Goal: Information Seeking & Learning: Compare options

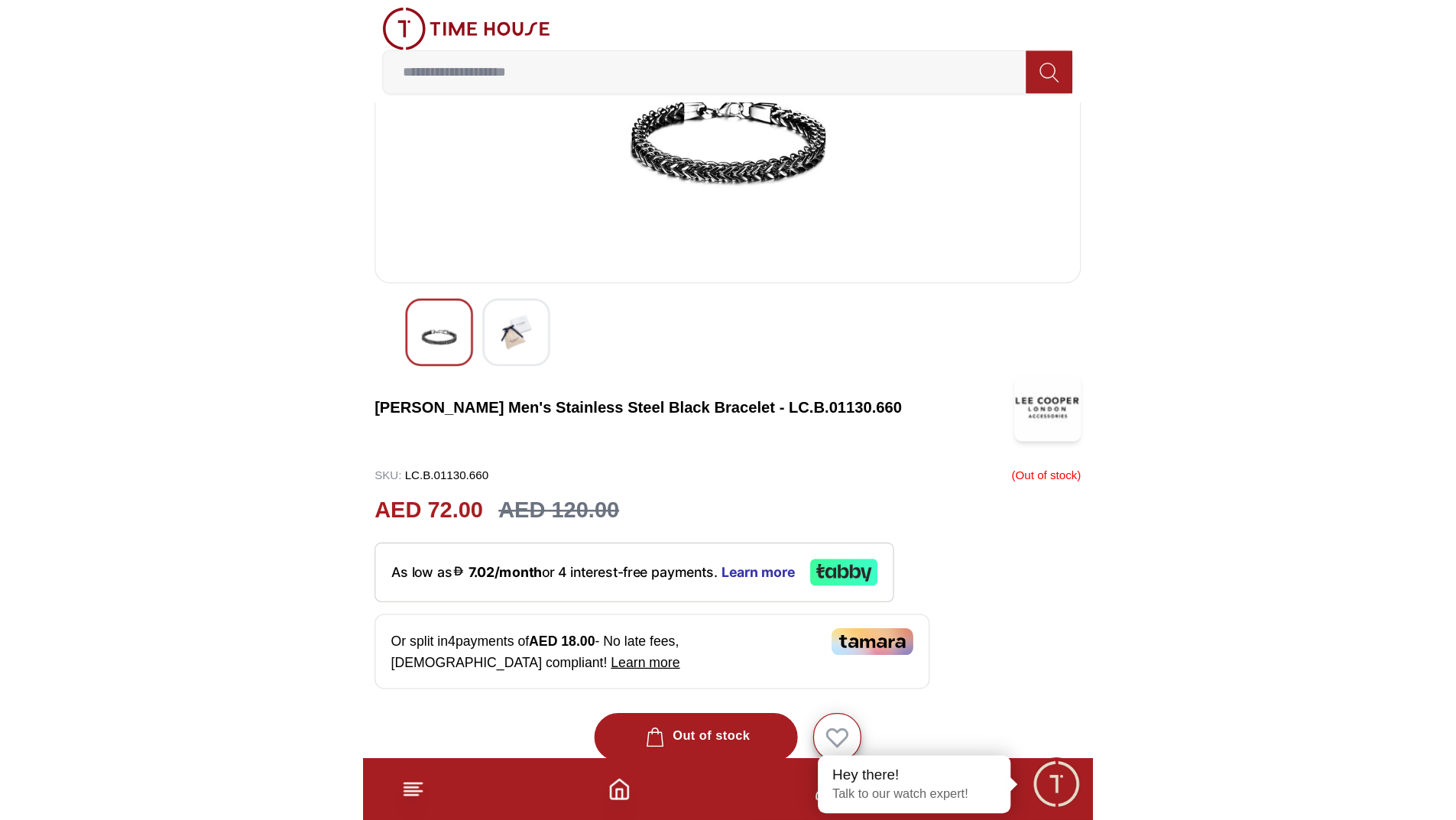
scroll to position [153, 0]
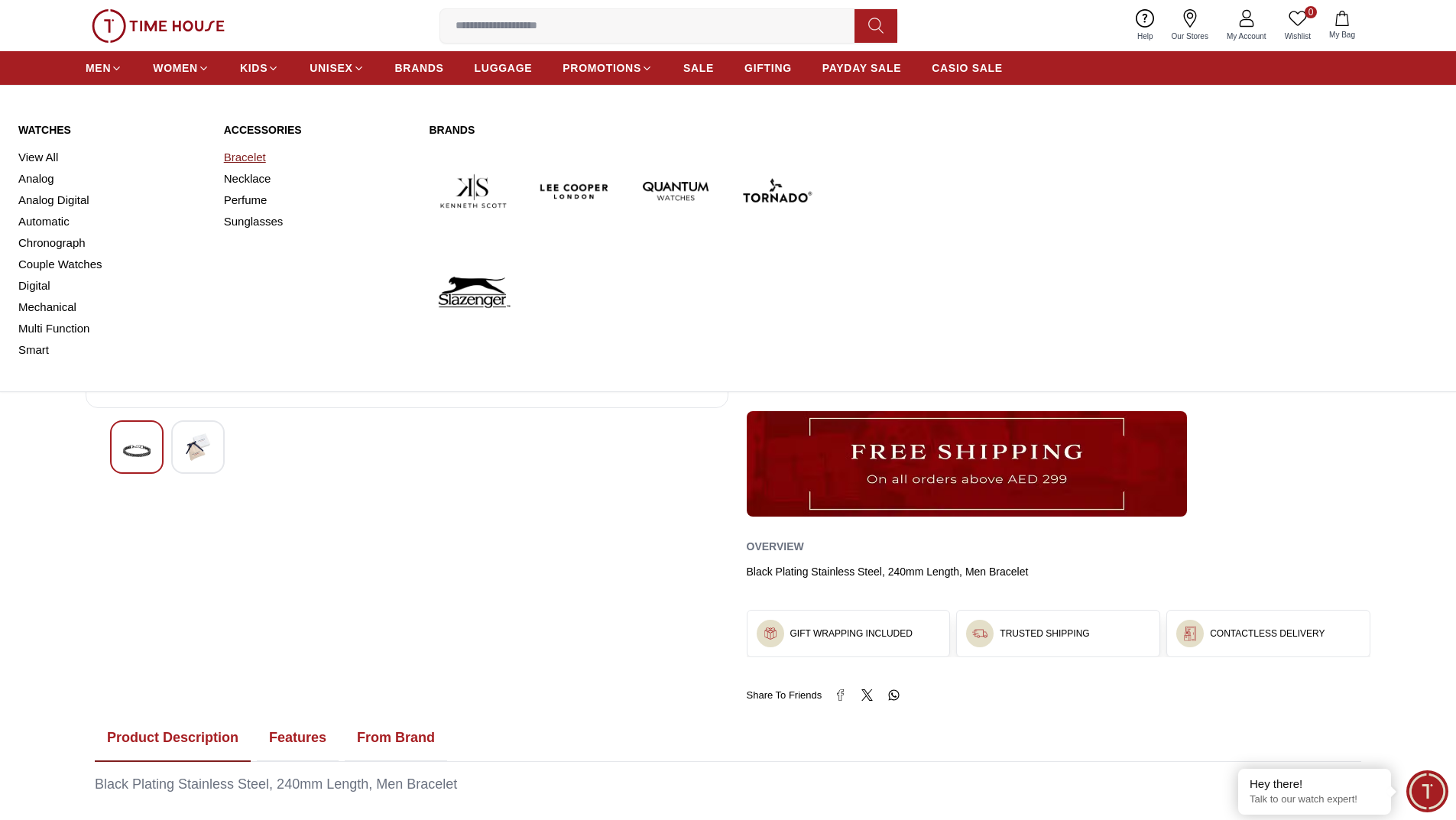
click at [253, 156] on link "Bracelet" at bounding box center [317, 158] width 187 height 22
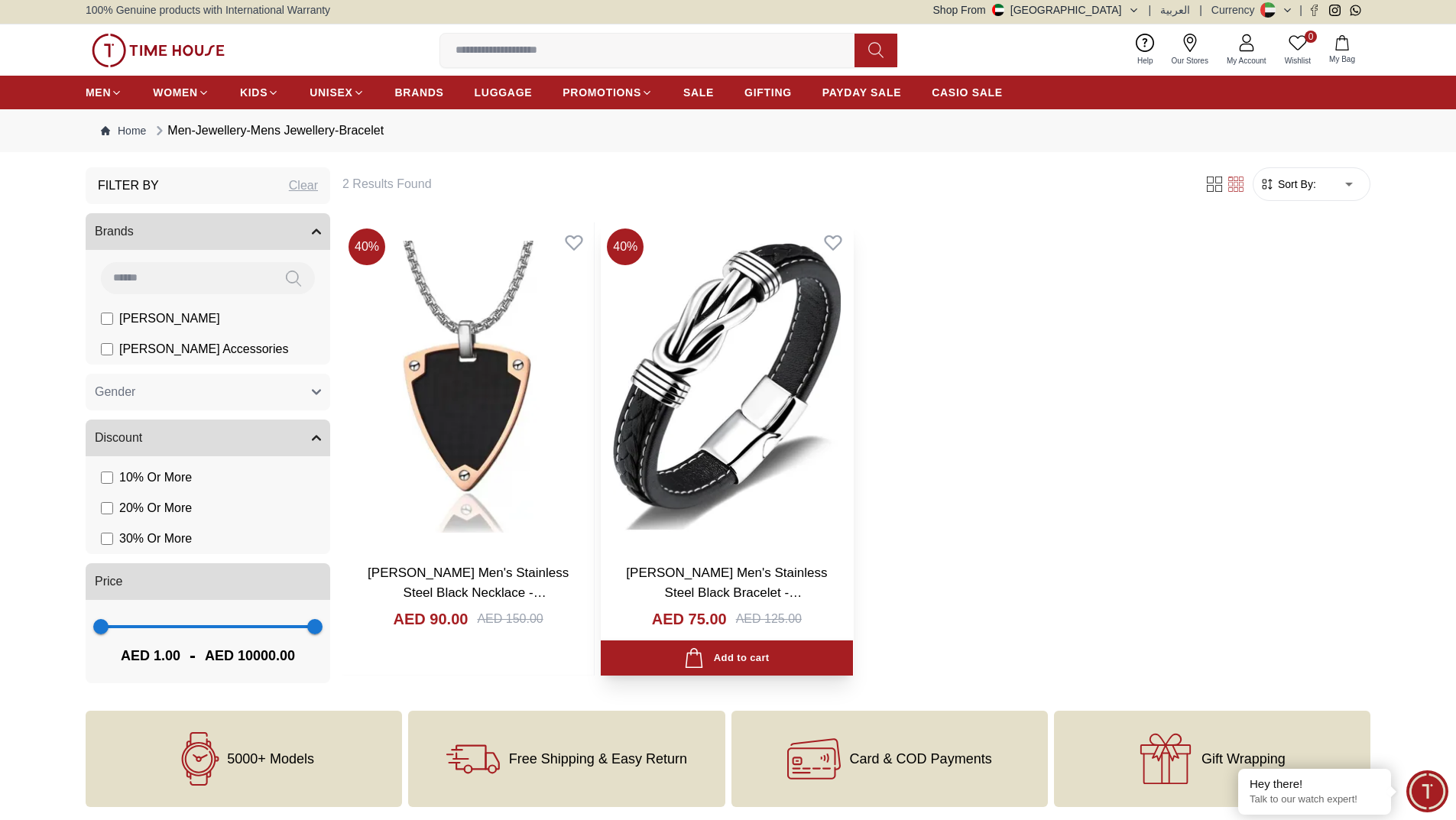
scroll to position [2, 0]
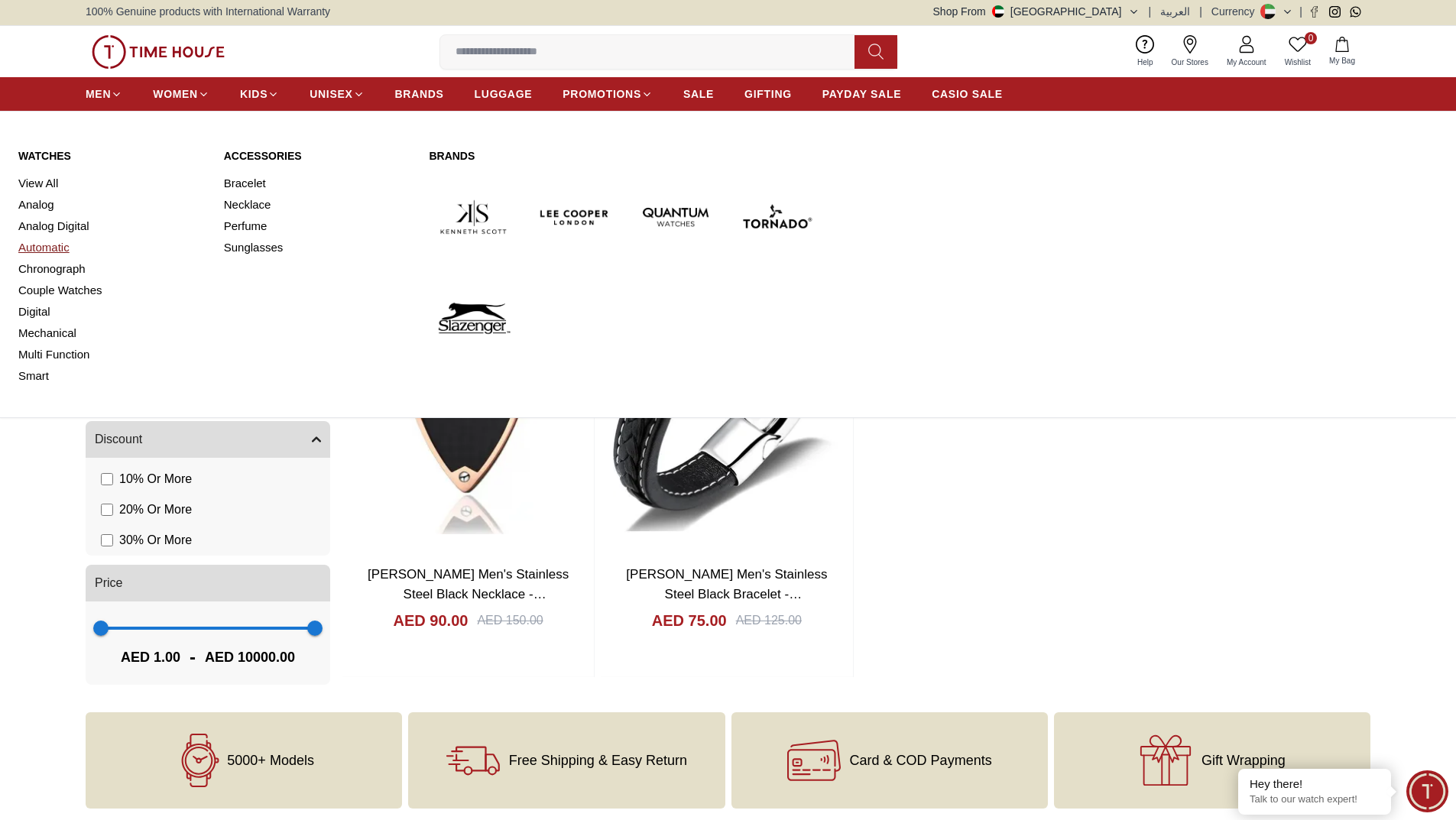
click at [37, 247] on link "Automatic" at bounding box center [112, 248] width 187 height 22
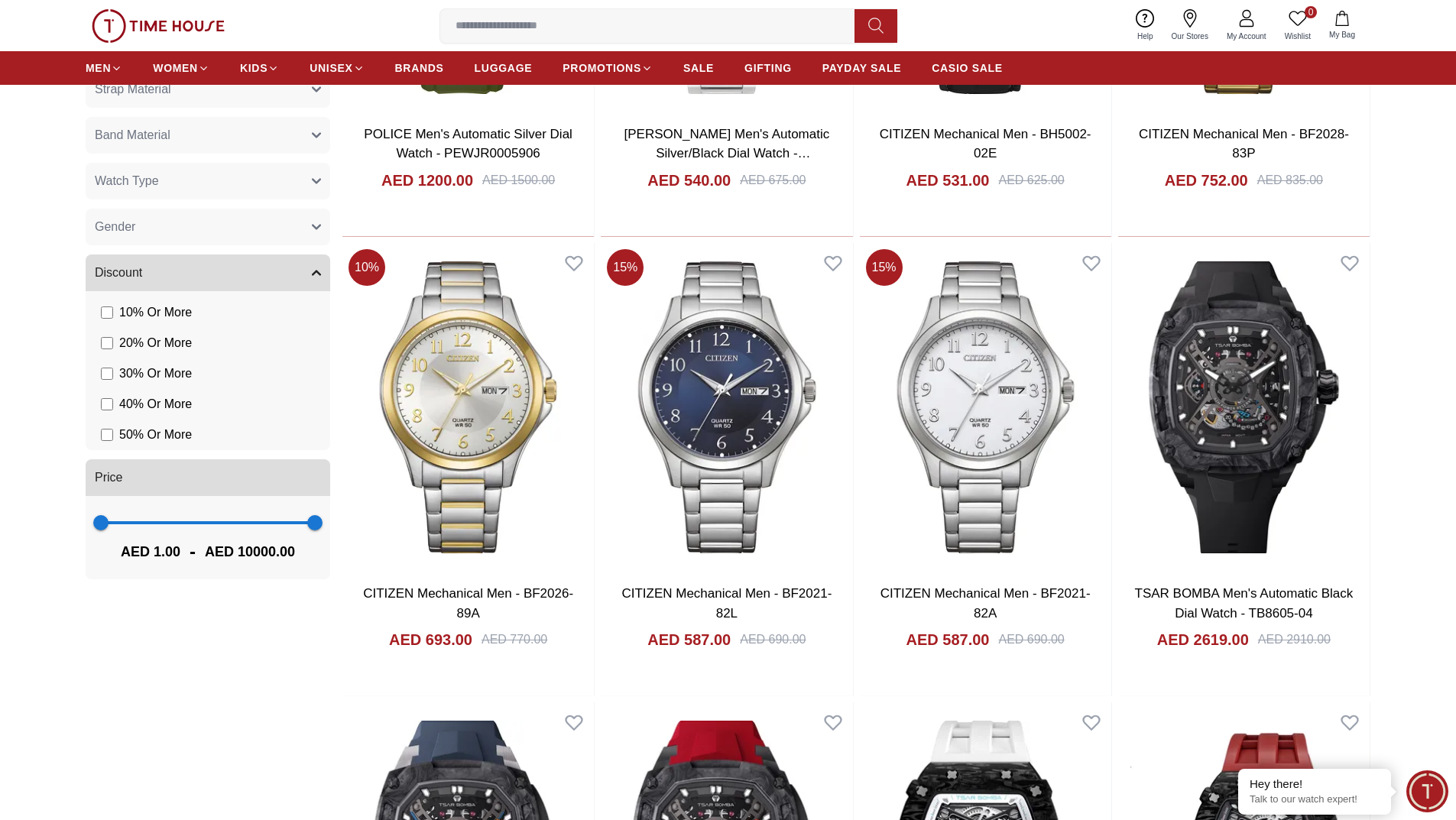
scroll to position [920, 0]
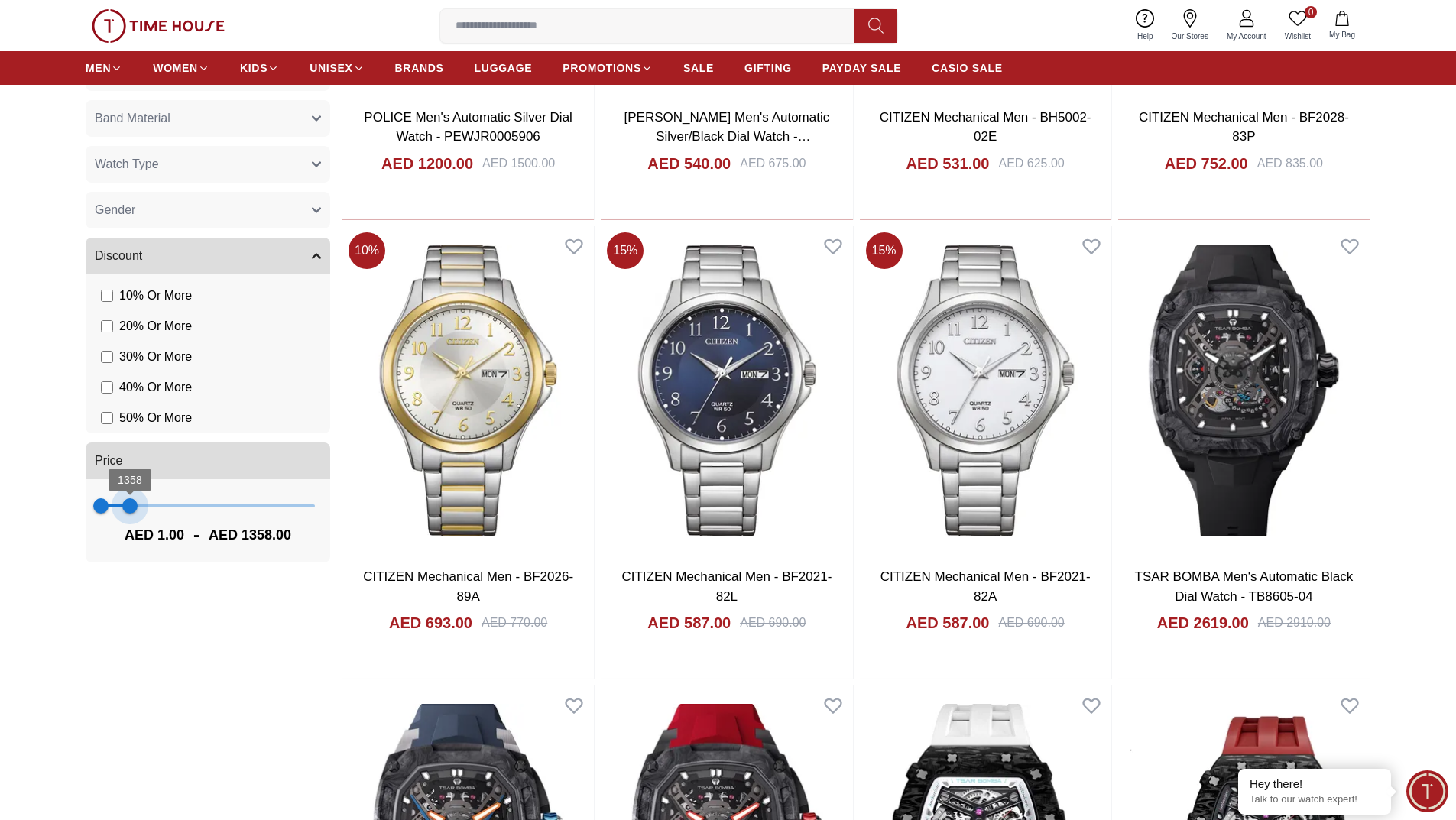
type input "****"
drag, startPoint x: 313, startPoint y: 501, endPoint x: 126, endPoint y: 502, distance: 187.0
click at [126, 502] on span "1179" at bounding box center [126, 506] width 15 height 15
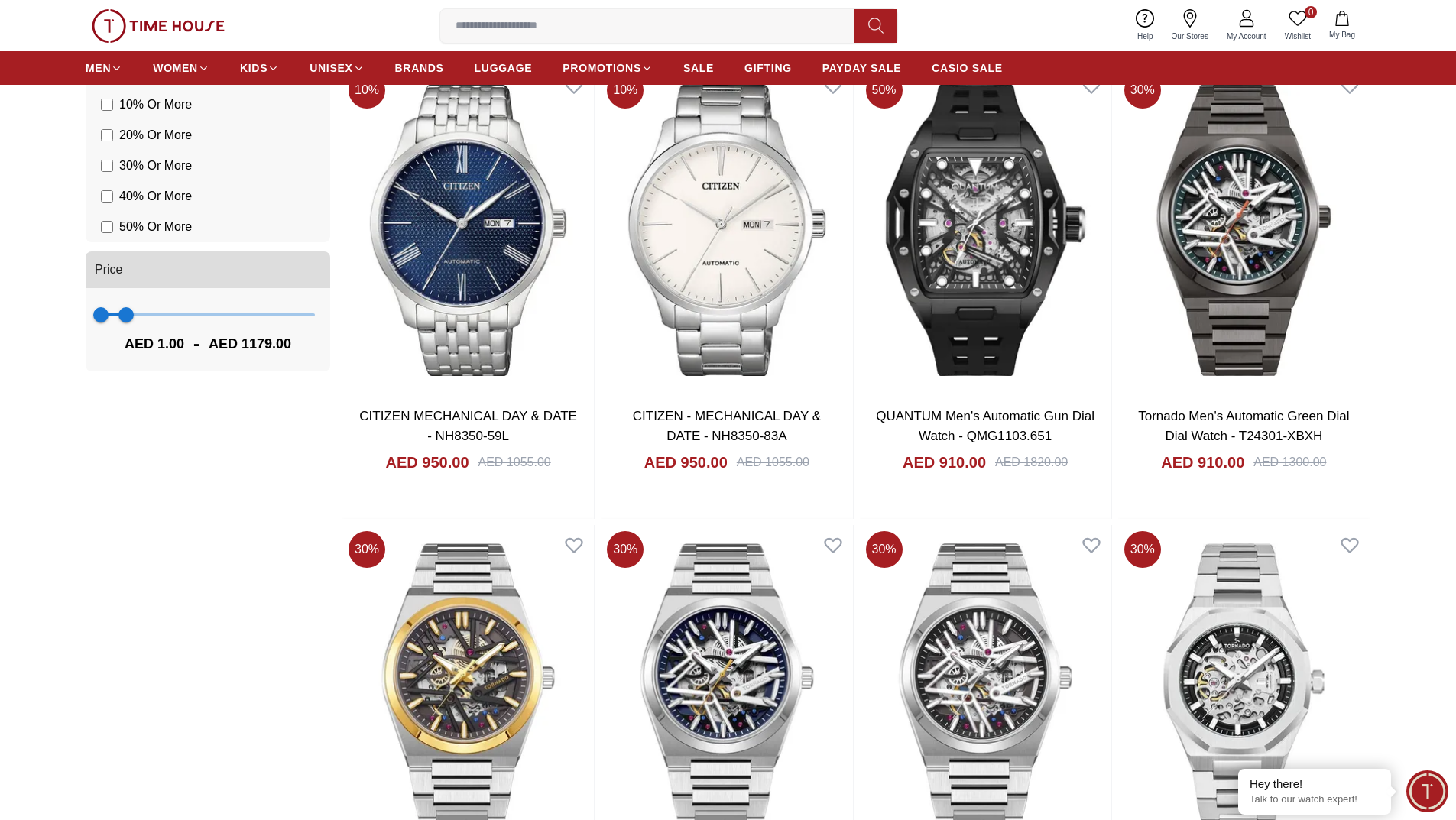
scroll to position [1146, 0]
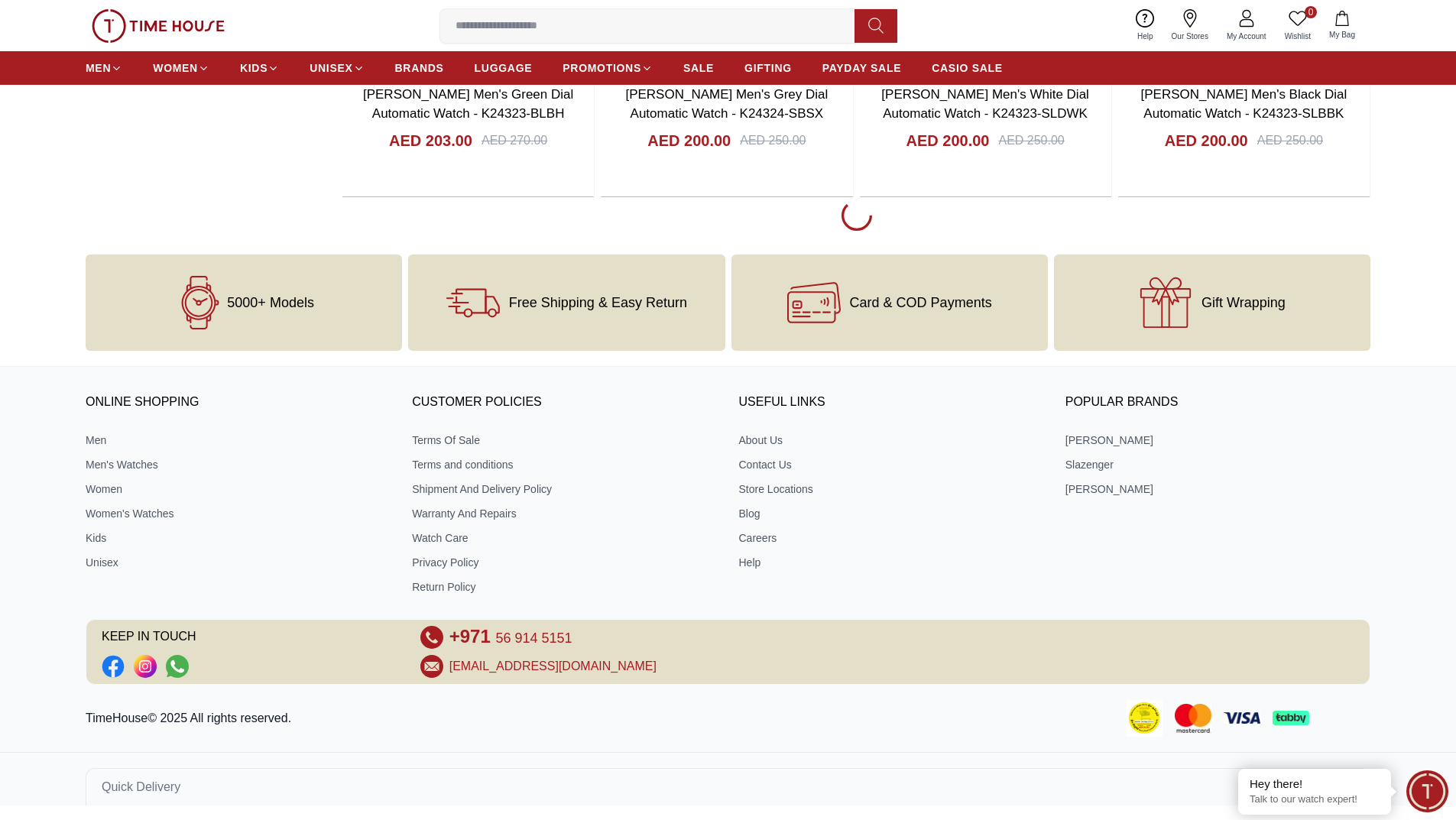
scroll to position [6919, 0]
